Goal: Information Seeking & Learning: Learn about a topic

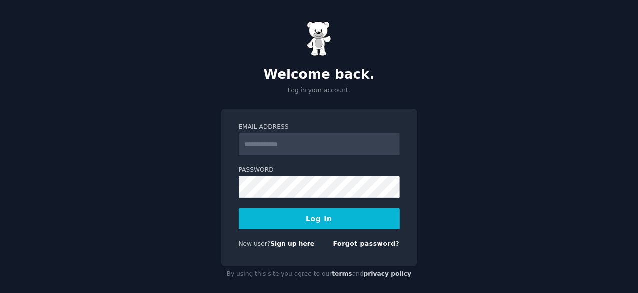
click at [276, 146] on input "Email Address" at bounding box center [319, 144] width 161 height 22
type input "**********"
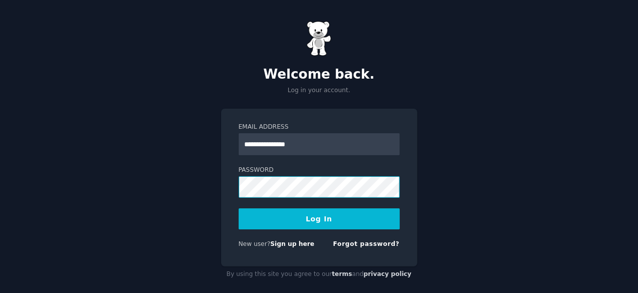
click at [239, 208] on button "Log In" at bounding box center [319, 218] width 161 height 21
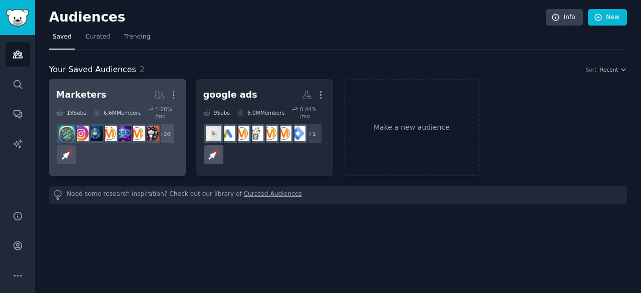
click at [146, 93] on h2 "Marketers More" at bounding box center [117, 95] width 123 height 18
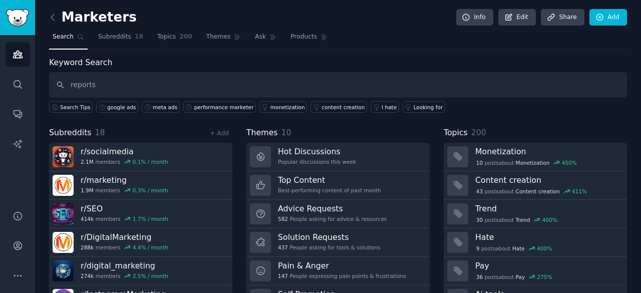
type input "reports"
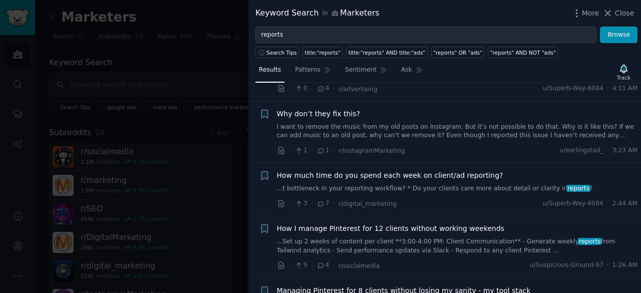
scroll to position [134, 0]
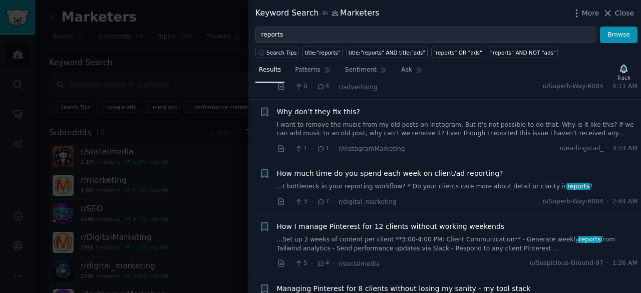
click at [456, 168] on span "How much time do you spend each week on client/ad reporting?" at bounding box center [390, 173] width 226 height 11
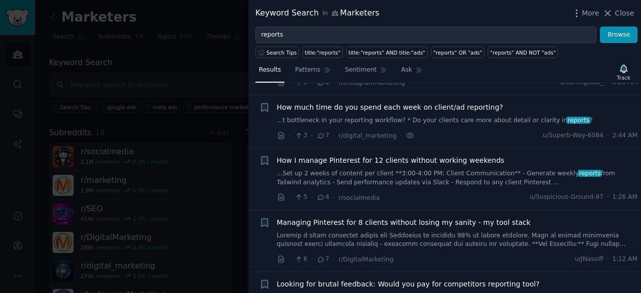
scroll to position [201, 0]
click at [441, 101] on span "How much time do you spend each week on client/ad reporting?" at bounding box center [390, 106] width 226 height 11
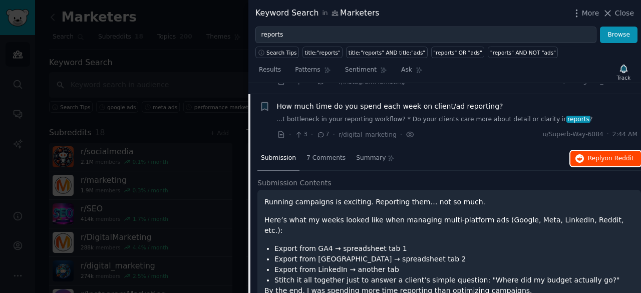
click at [609, 152] on button "Reply on Reddit" at bounding box center [605, 159] width 71 height 16
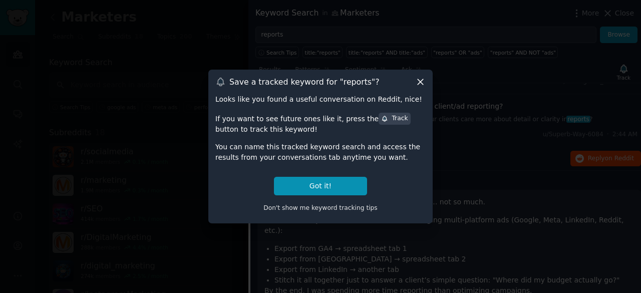
click at [416, 80] on icon at bounding box center [420, 82] width 11 height 11
